Goal: Information Seeking & Learning: Learn about a topic

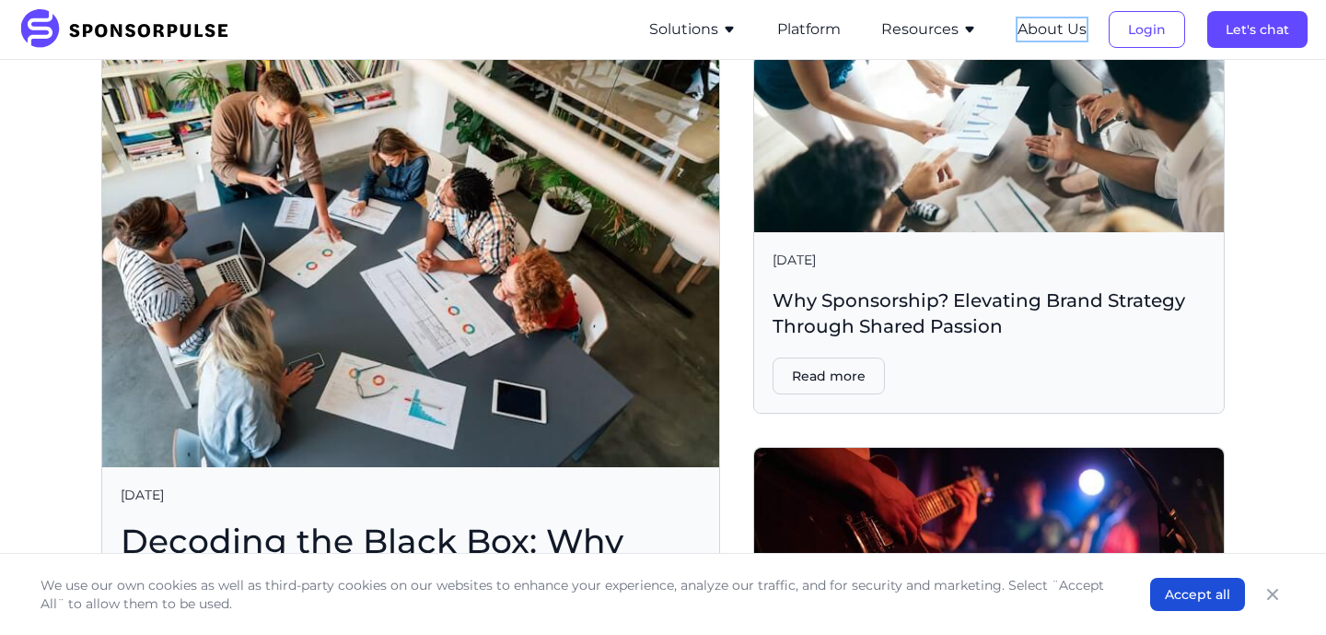
click at [1048, 39] on button "About Us" at bounding box center [1052, 29] width 69 height 22
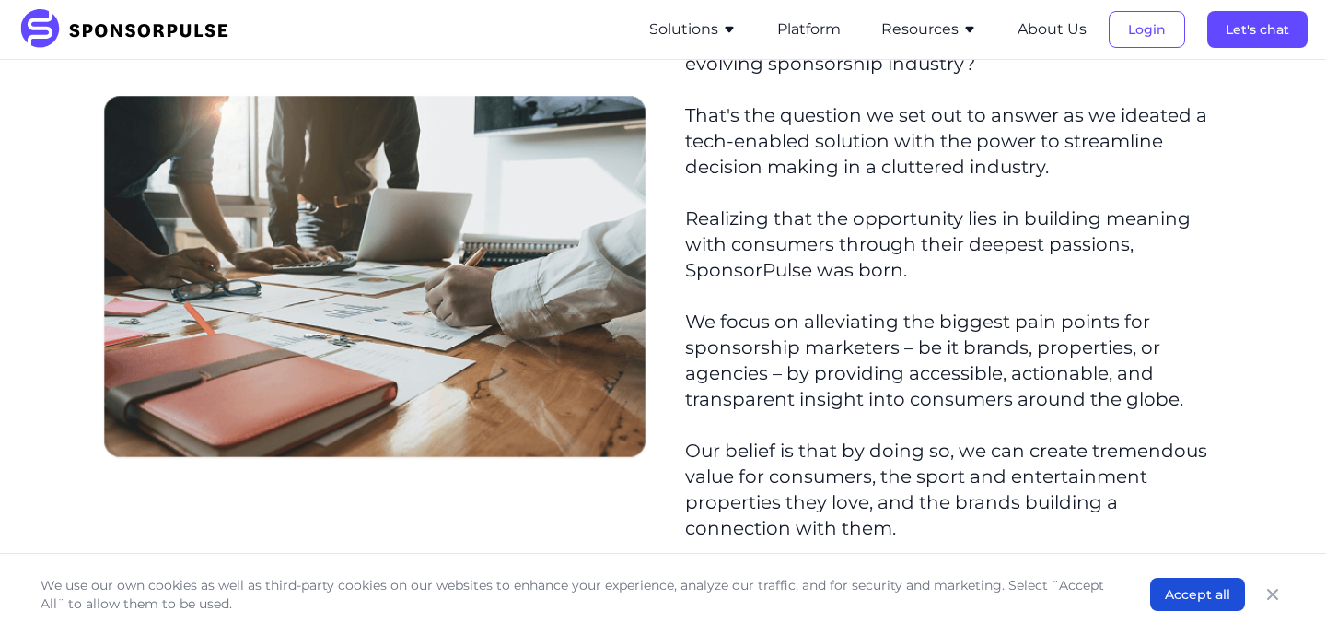
scroll to position [415, 0]
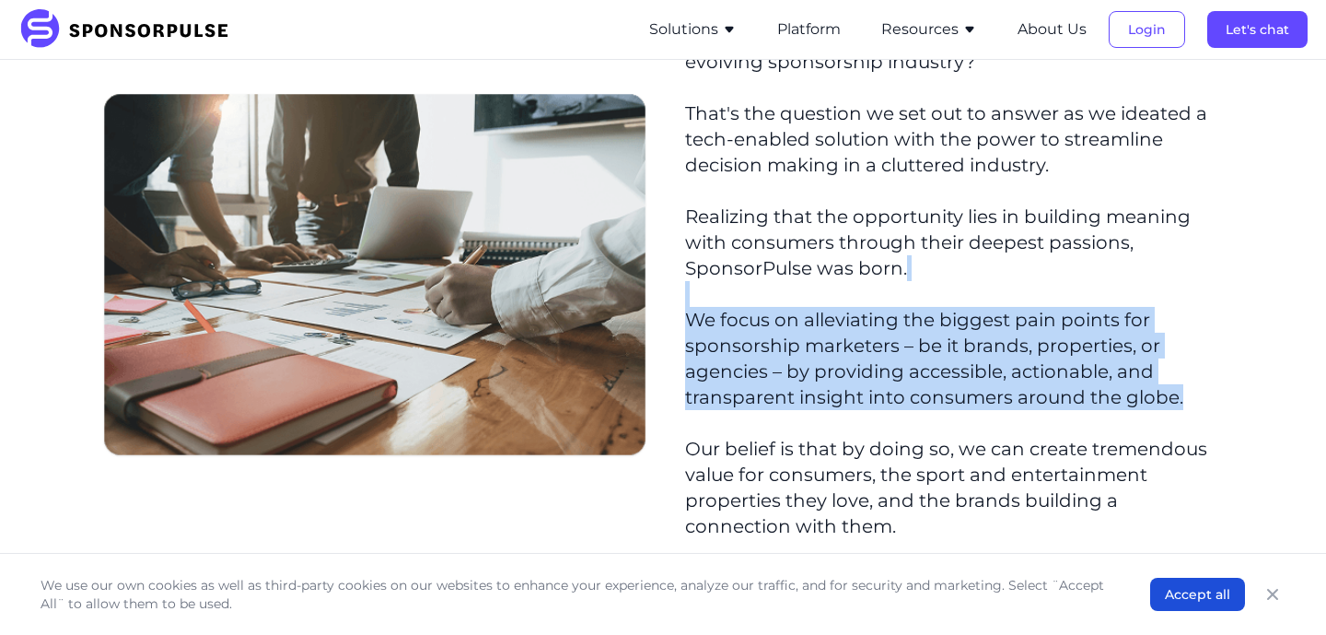
drag, startPoint x: 680, startPoint y: 297, endPoint x: 1200, endPoint y: 403, distance: 531.1
click at [1200, 403] on section "How do we create a level playing field in a rapidly evolving sponsorship indust…" at bounding box center [951, 281] width 547 height 531
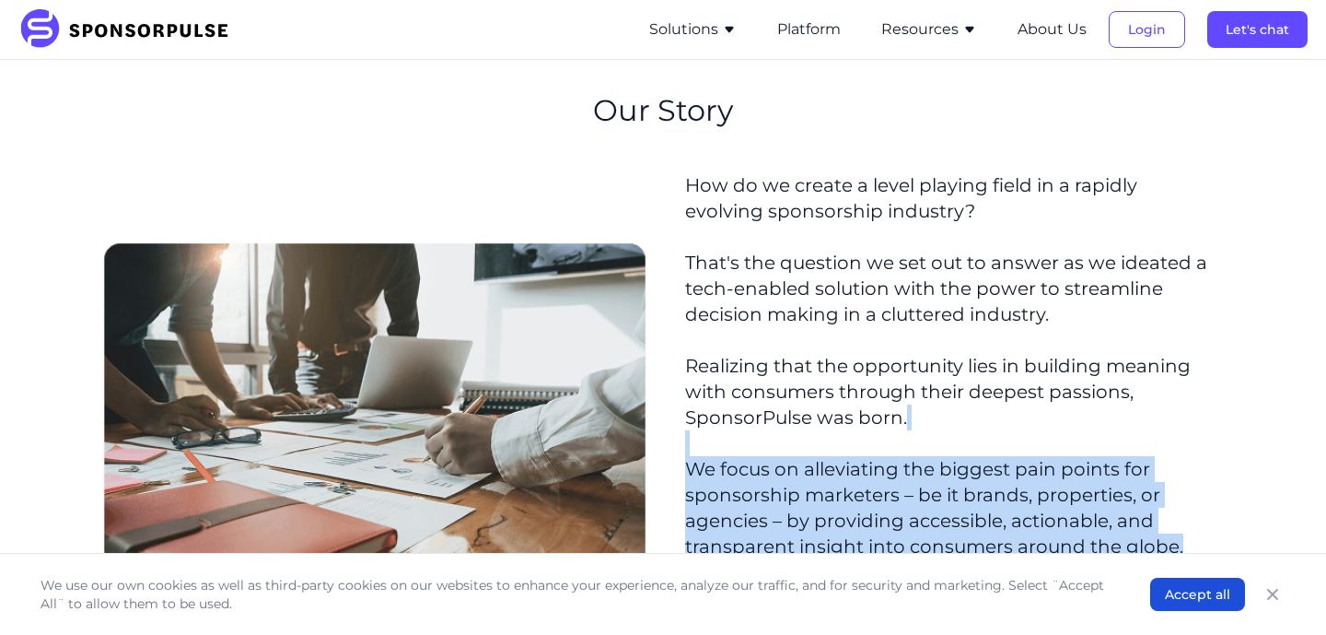
scroll to position [235, 0]
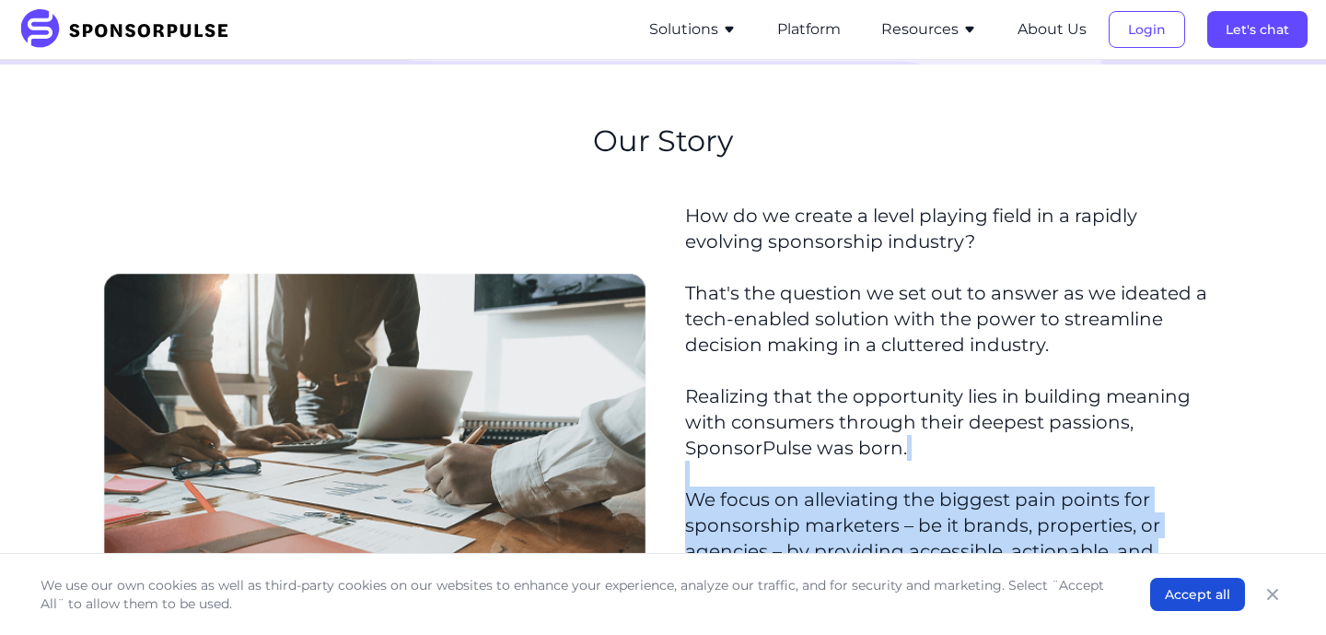
click at [750, 207] on p "How do we create a level playing field in a rapidly evolving sponsorship indust…" at bounding box center [951, 461] width 532 height 516
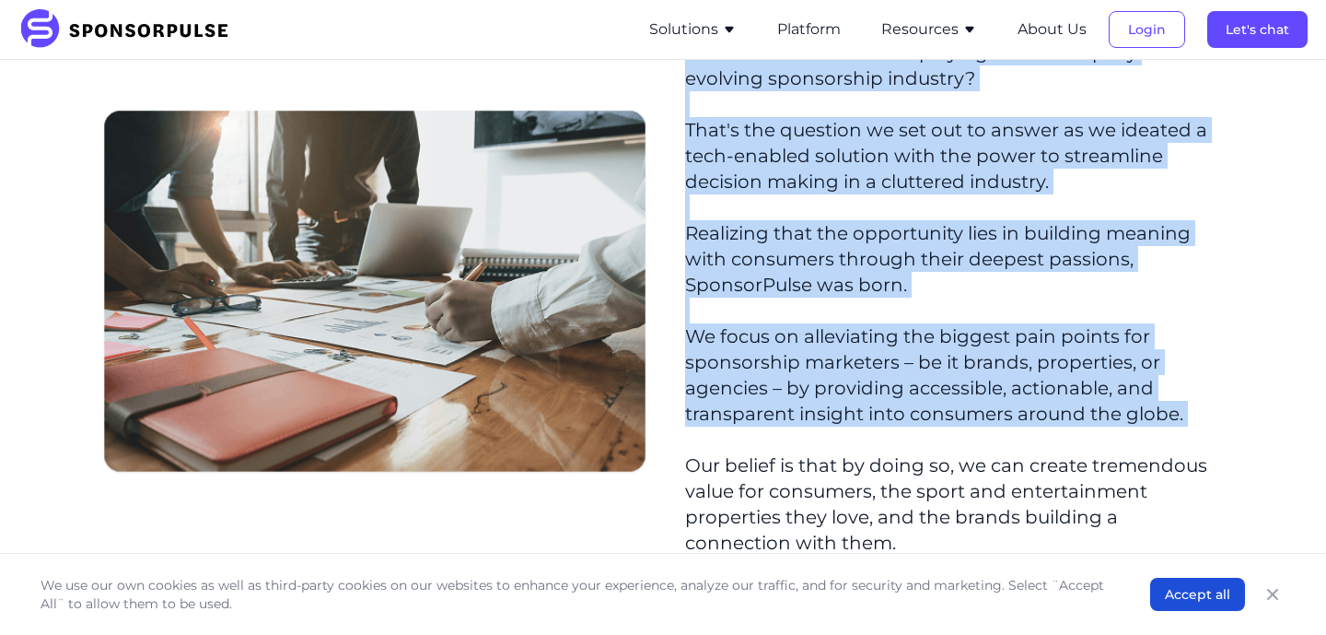
scroll to position [512, 0]
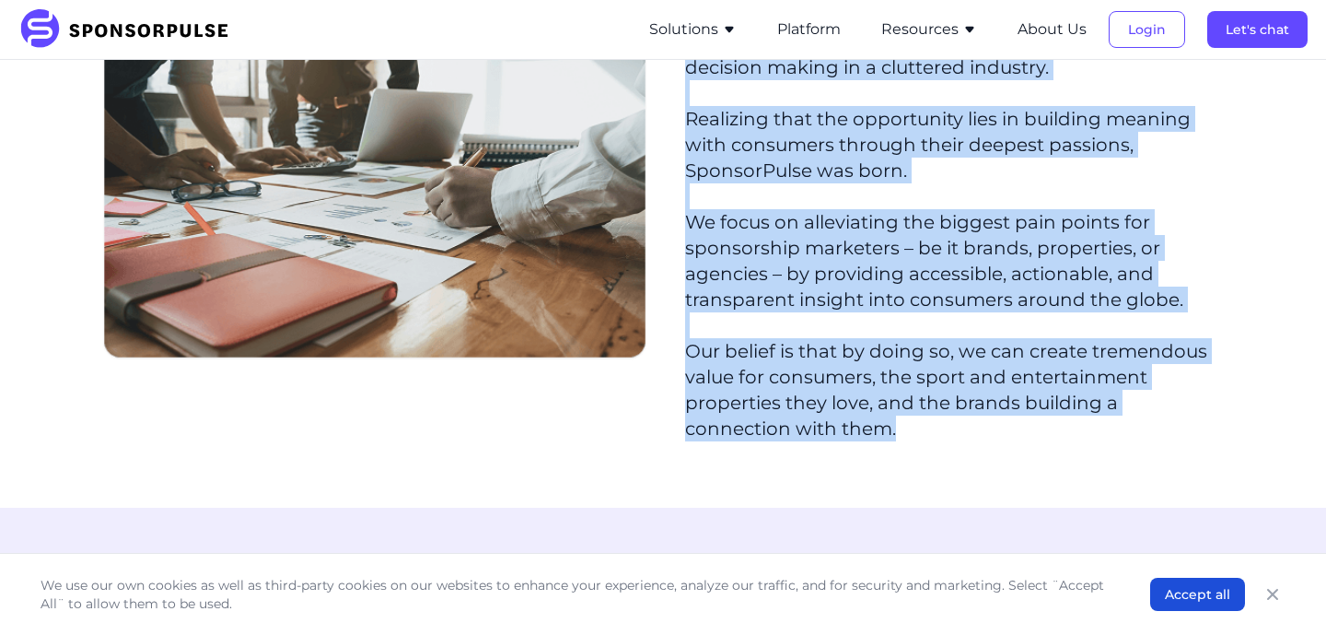
drag, startPoint x: 688, startPoint y: 207, endPoint x: 958, endPoint y: 471, distance: 377.1
click at [958, 471] on section "Our Story How do we create a level playing field in a rapidly evolving sponsors…" at bounding box center [663, 147] width 1326 height 720
copy p "How do we create a level playing field in a rapidly evolving sponsorship indust…"
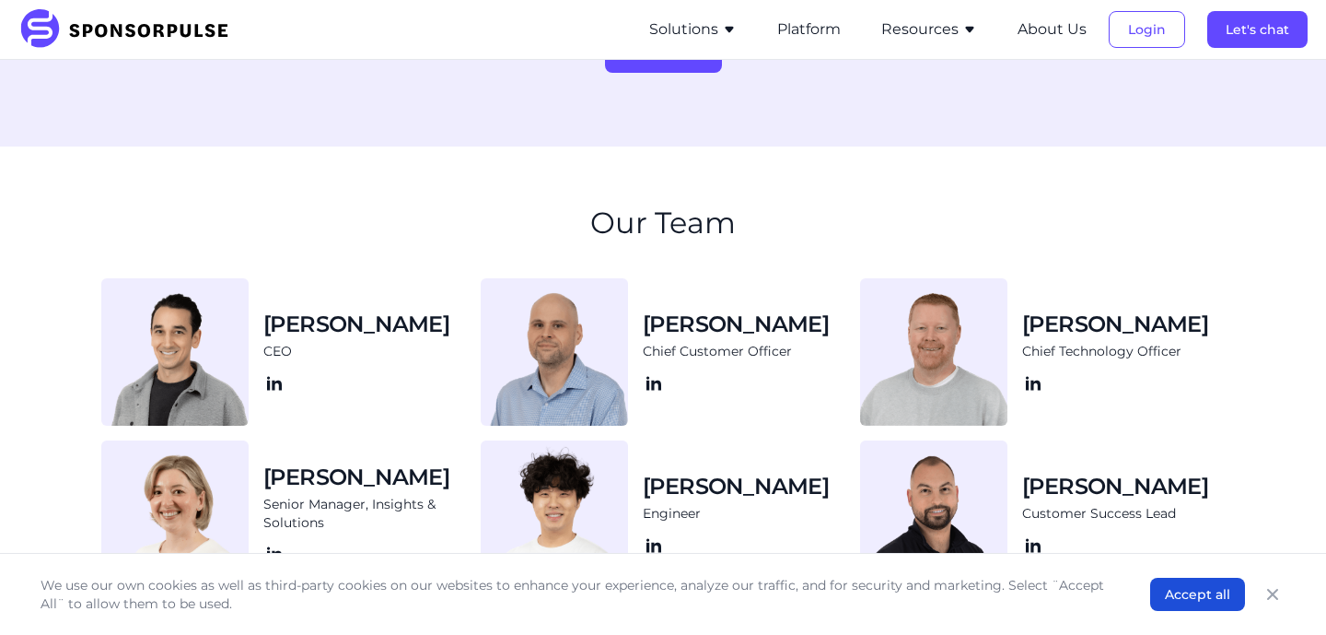
scroll to position [1727, 0]
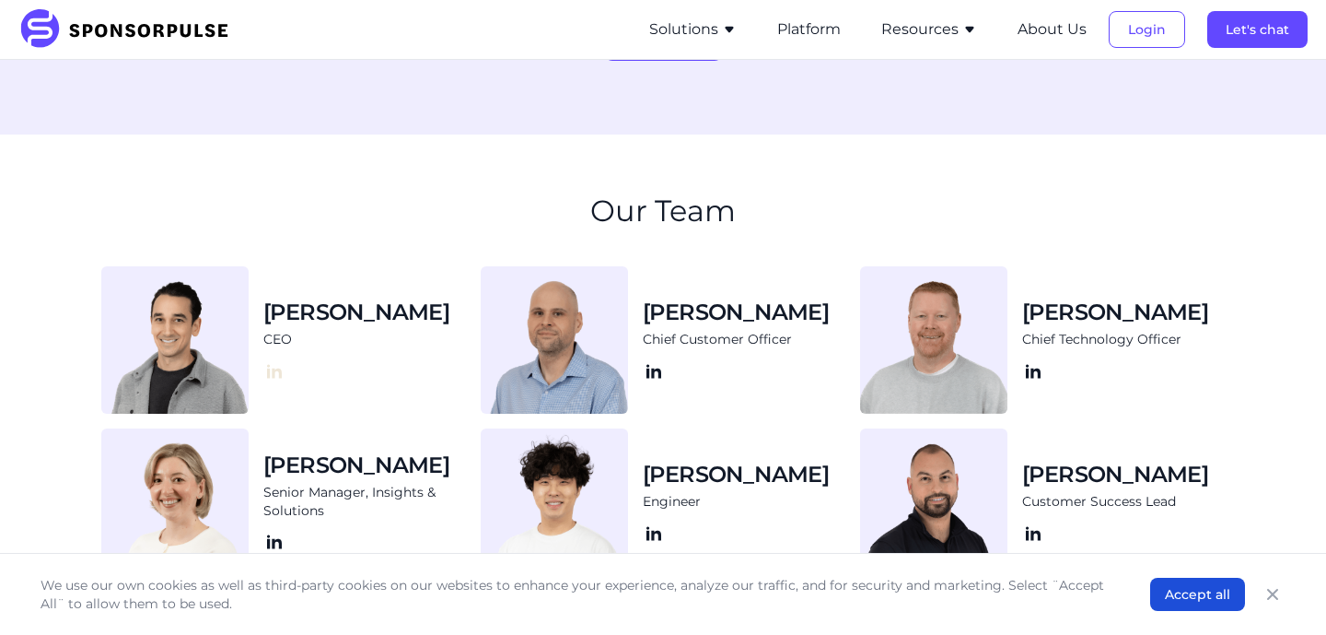
click at [277, 373] on icon at bounding box center [274, 371] width 22 height 22
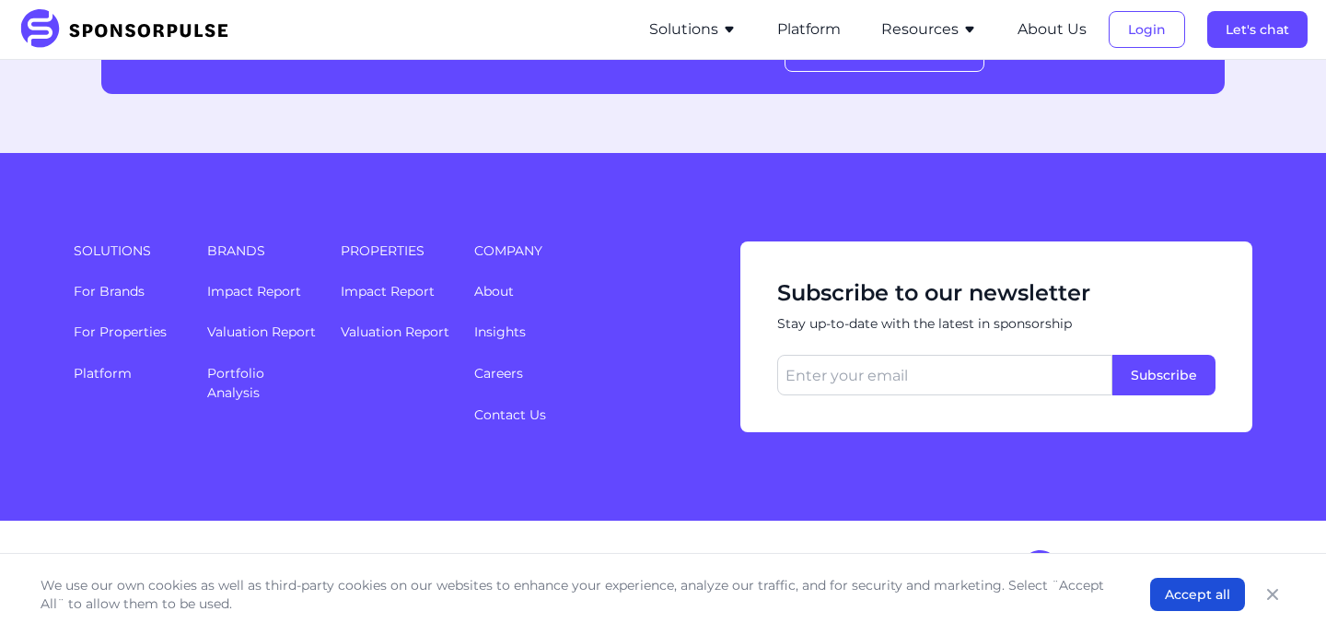
scroll to position [2599, 0]
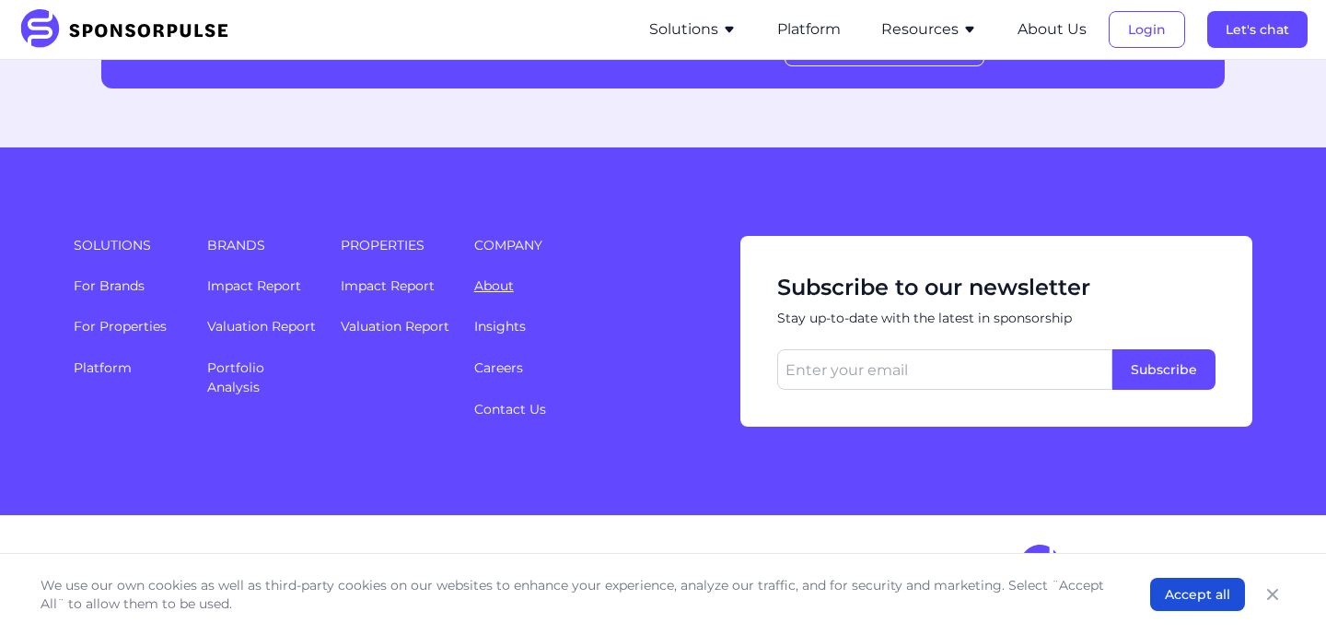
click at [498, 280] on link "About" at bounding box center [494, 285] width 40 height 17
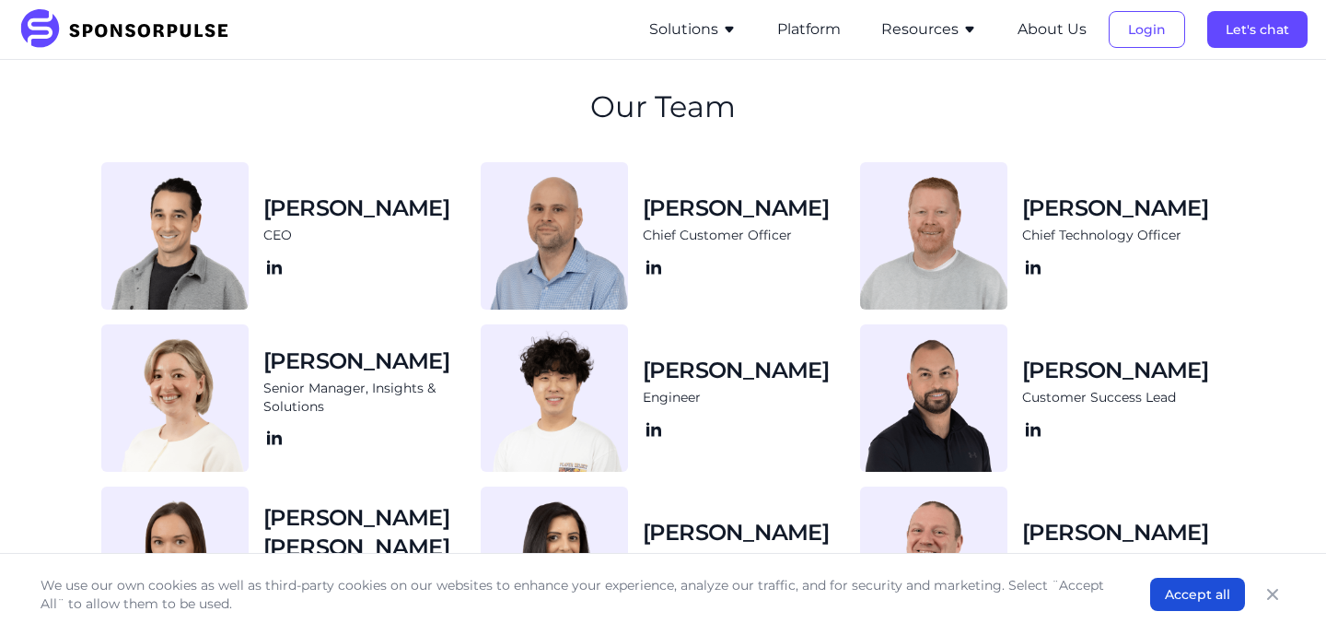
scroll to position [1839, 0]
